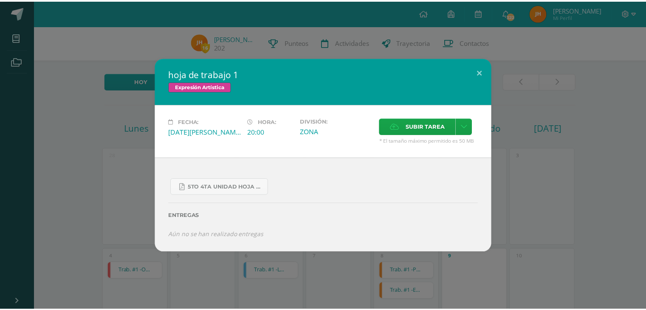
scroll to position [214, 0]
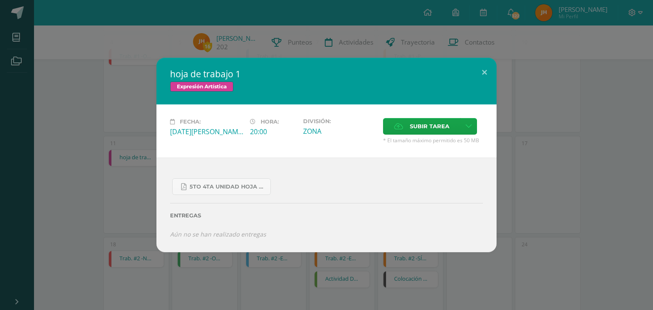
click at [366, 300] on div "hoja de trabajo 1 Expresión Artística Fecha: [DATE][PERSON_NAME] Hora: 20:00 Di…" at bounding box center [326, 155] width 653 height 310
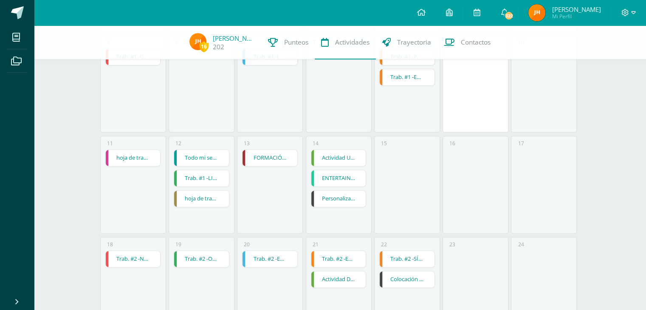
click at [127, 218] on div "11 hoja de trabajo 1 hoja de trabajo 1 Expresión Artística Fecha: [DATE][PERSON…" at bounding box center [133, 185] width 66 height 98
click at [209, 160] on link "Todo mi ser alaba a [DEMOGRAPHIC_DATA]" at bounding box center [201, 158] width 55 height 16
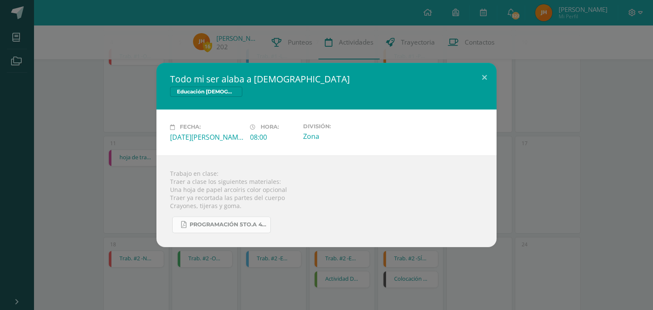
click at [240, 222] on span "Programación 5to.A 4ta. Unidad 2025.pdf" at bounding box center [228, 224] width 76 height 7
click at [146, 166] on div "Todo mi ser alaba a [DEMOGRAPHIC_DATA] Educación [DEMOGRAPHIC_DATA] Fecha: [DAT…" at bounding box center [326, 155] width 646 height 184
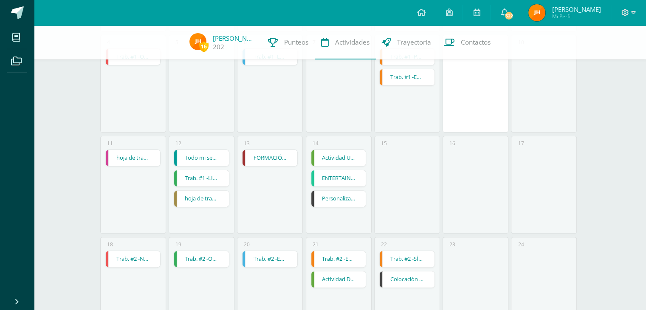
click at [201, 184] on link "Trab. #1 -LIBRO: [PERSON_NAME] EL DIBUJANTE" at bounding box center [201, 178] width 55 height 16
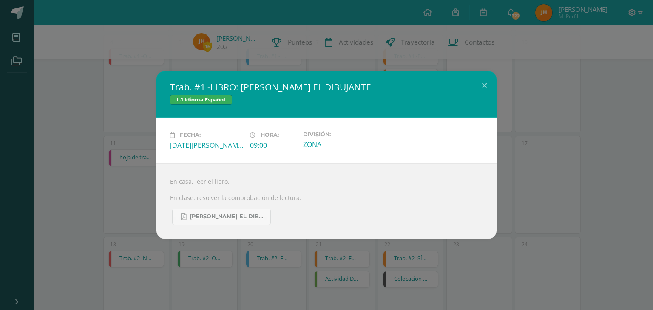
click at [221, 228] on div "En casa, leer el libro. En clase, resolver la comprobación de lectura. [PERSON_…" at bounding box center [326, 202] width 340 height 76
click at [231, 241] on div "Trab. #1 -LIBRO: [PERSON_NAME] EL DIBUJANTE L.1 Idioma Español Fecha: [DATE][PE…" at bounding box center [326, 155] width 653 height 310
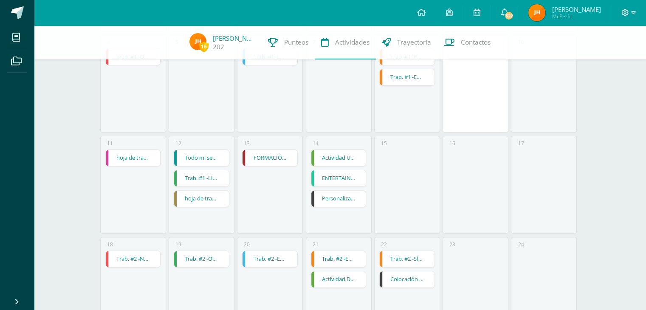
click at [212, 196] on link "hoja de trabajo 1" at bounding box center [201, 199] width 55 height 16
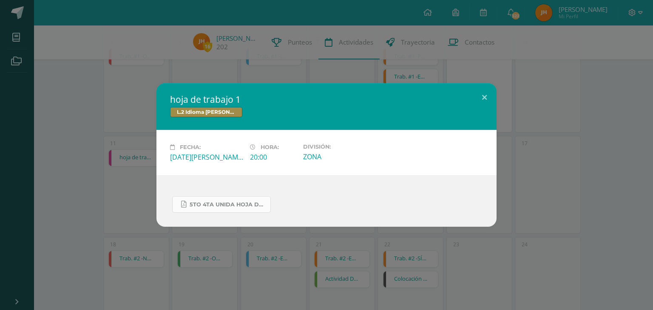
click at [224, 207] on span "5to 4ta unida hoja de trabajo kaqchikel.pdf" at bounding box center [228, 204] width 76 height 7
click at [326, 69] on div "hoja de trabajo 1 L.2 Idioma [PERSON_NAME] Fecha: [DATE][PERSON_NAME] Hora: 20:…" at bounding box center [326, 155] width 653 height 310
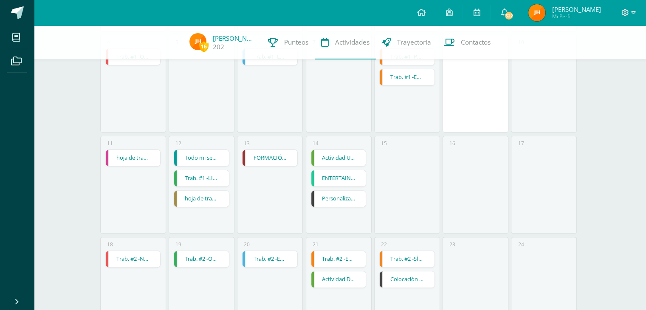
click at [275, 161] on link "FORMACIÓN MUSICAL  EJERCICIO RITMICO" at bounding box center [270, 158] width 55 height 16
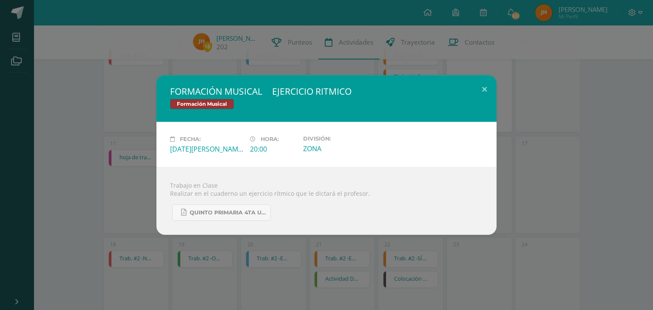
click at [262, 240] on div "FORMACIÓN MUSICAL  EJERCICIO RITMICO Formación Musical Fecha: [DATE][PERSON_NA…" at bounding box center [326, 155] width 653 height 310
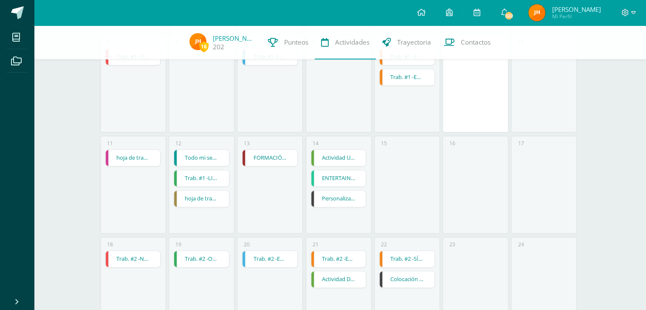
click at [355, 159] on link "Actividad Uno" at bounding box center [338, 158] width 55 height 16
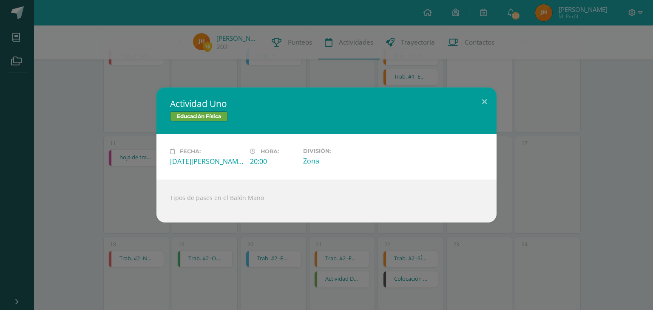
click at [364, 253] on div "Actividad Uno Educación Física Fecha: [DATE][PERSON_NAME] Hora: 20:00 División:…" at bounding box center [326, 155] width 653 height 310
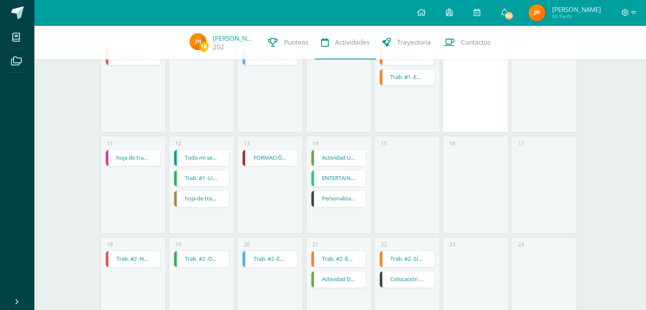
click at [335, 177] on link "ENTERTAINMENT" at bounding box center [338, 178] width 55 height 16
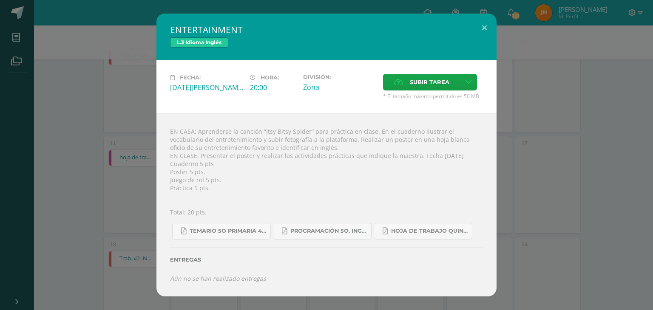
click at [545, 139] on div "ENTERTAINMENT L.3 Idioma Inglés Fecha: [DATE][PERSON_NAME] Hora: 20:00 División…" at bounding box center [326, 155] width 646 height 283
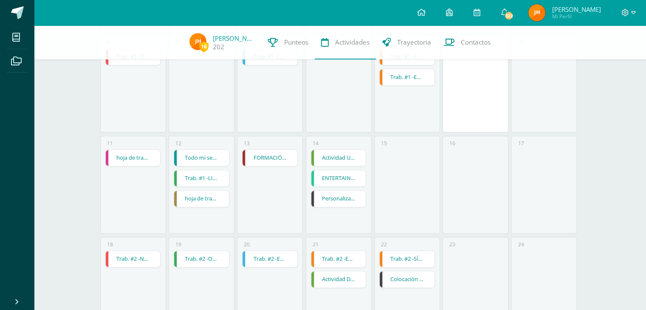
click at [350, 197] on link "Personalización de celdas" at bounding box center [338, 199] width 55 height 16
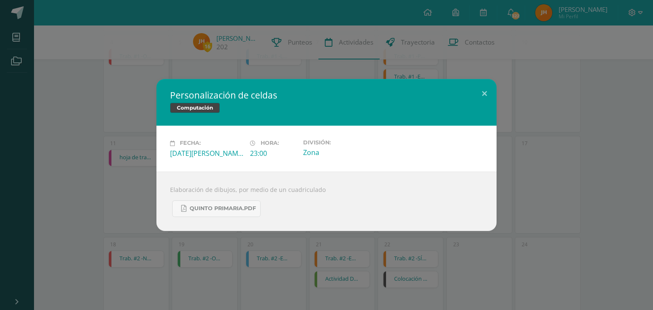
click at [254, 230] on div "Elaboración de dibujos, por medio de un cuadriculado Quinto Primaria.pdf" at bounding box center [326, 201] width 340 height 59
click at [107, 175] on div "Personalización de celdas Computación Fecha: [DATE][PERSON_NAME] Hora: 23:00 Di…" at bounding box center [326, 155] width 646 height 152
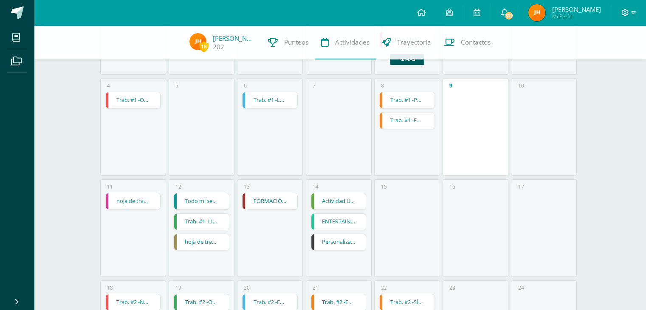
scroll to position [170, 0]
